Goal: Transaction & Acquisition: Purchase product/service

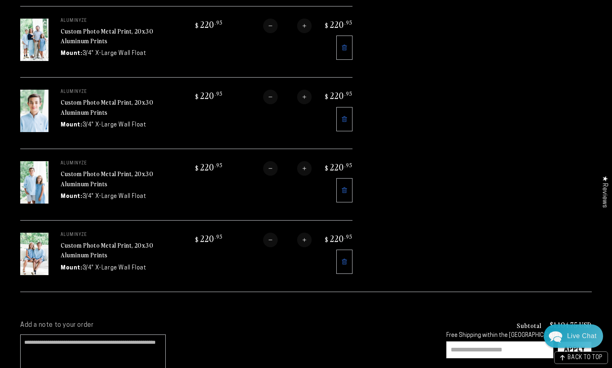
scroll to position [283, 0]
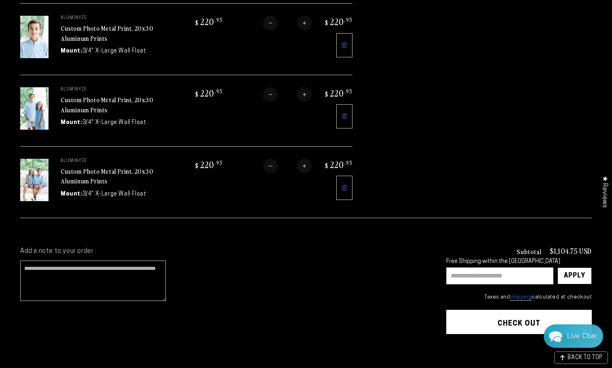
click at [482, 270] on input "text" at bounding box center [499, 275] width 107 height 17
type input "**********"
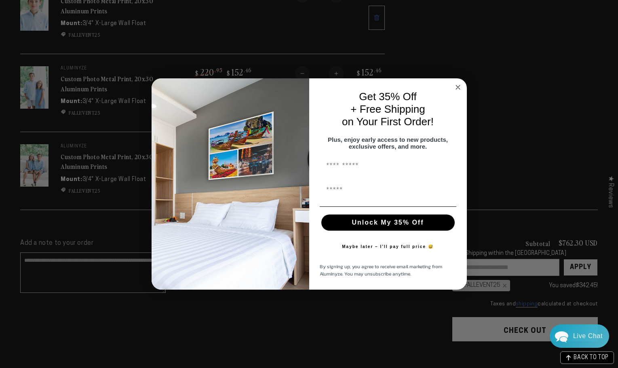
click at [457, 85] on icon "Close dialog" at bounding box center [458, 87] width 4 height 4
